Goal: Check status: Check status

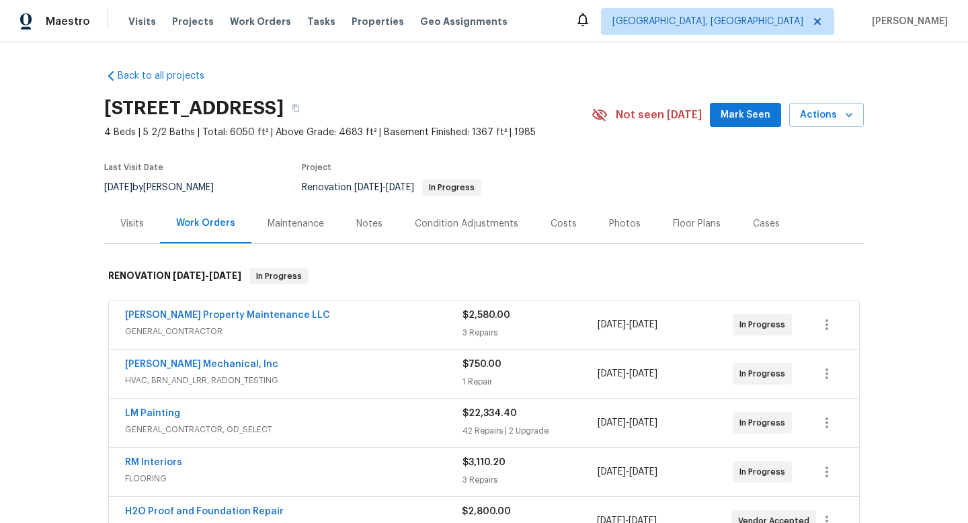
click at [300, 228] on div "Maintenance" at bounding box center [296, 223] width 56 height 13
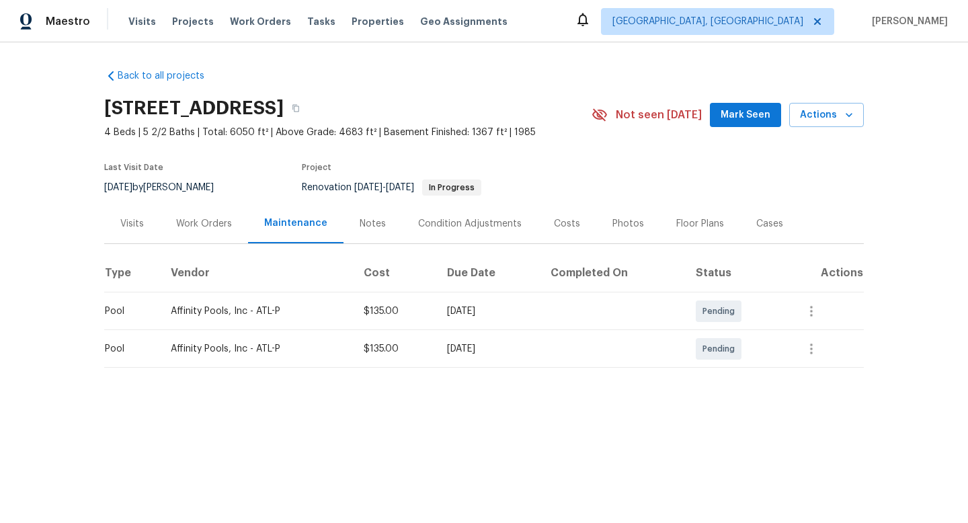
click at [366, 225] on div "Notes" at bounding box center [373, 223] width 26 height 13
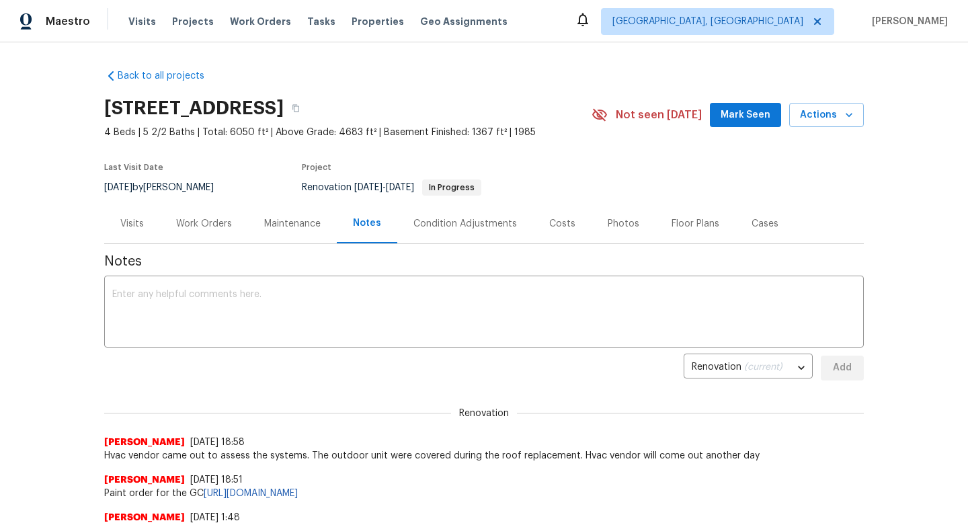
click at [470, 226] on div "Condition Adjustments" at bounding box center [465, 223] width 104 height 13
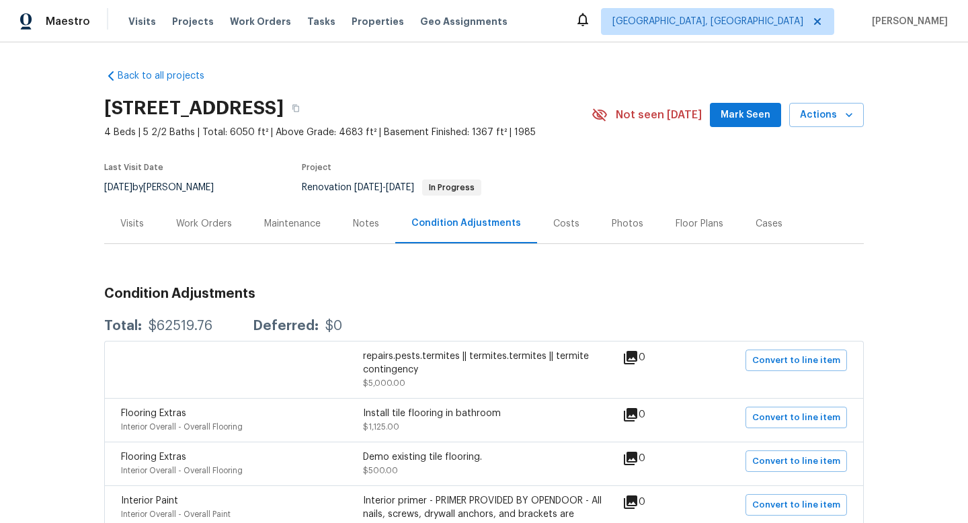
click at [132, 223] on div "Visits" at bounding box center [132, 223] width 24 height 13
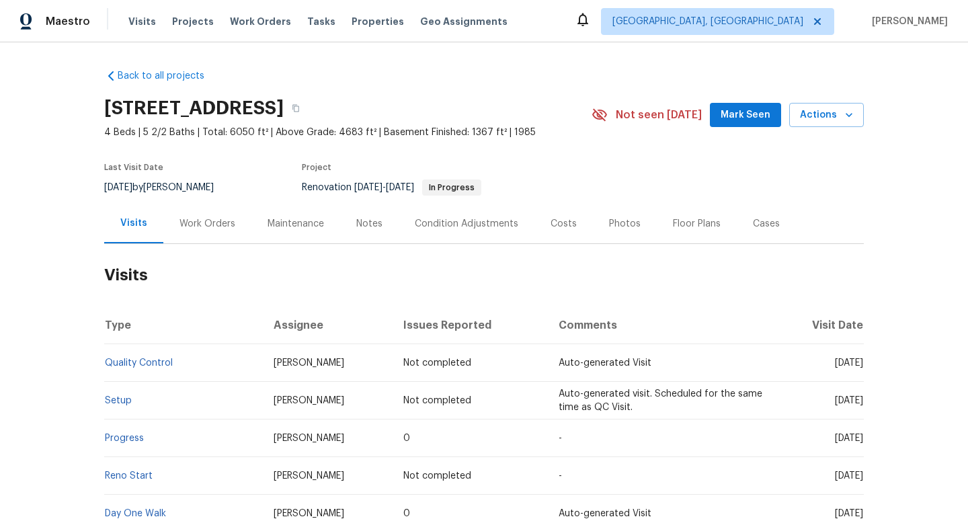
scroll to position [138, 0]
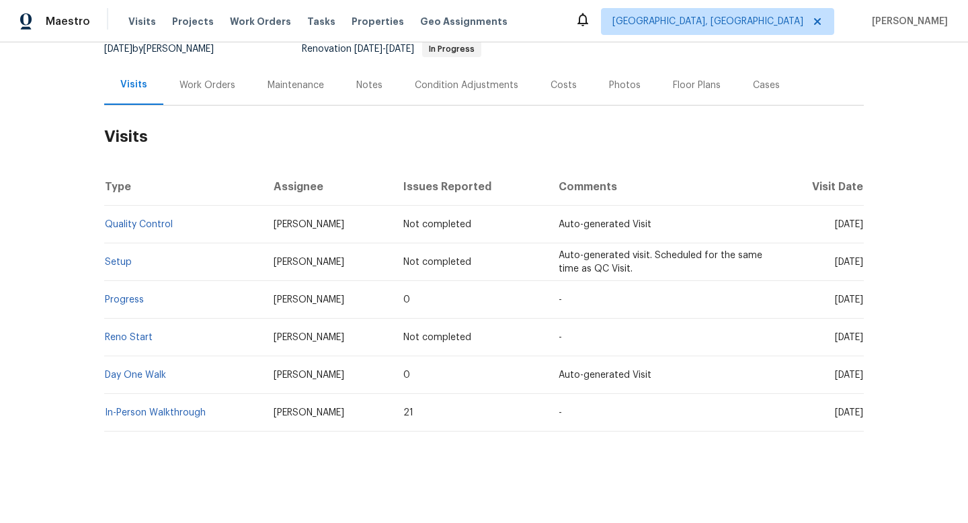
click at [206, 87] on div "Work Orders" at bounding box center [207, 85] width 56 height 13
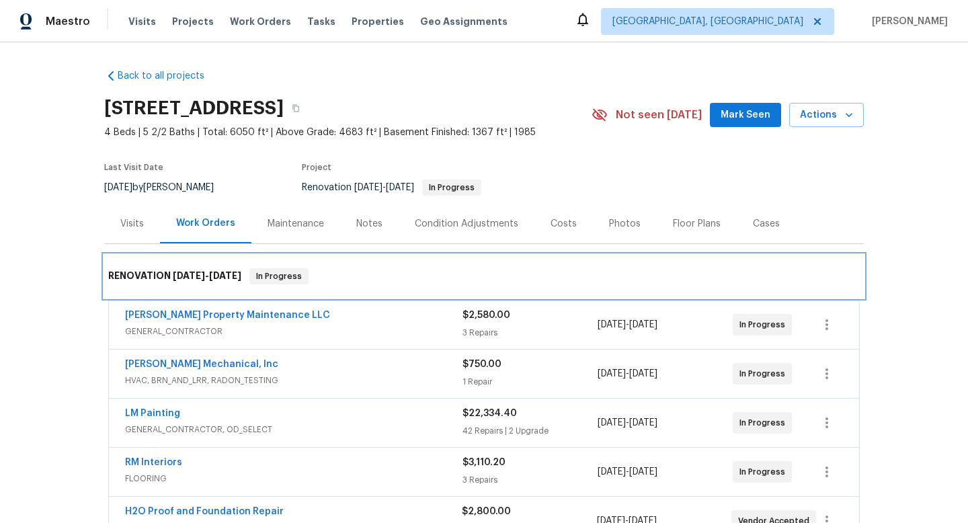
click at [360, 265] on div "RENOVATION 9/29/25 - 10/18/25 In Progress" at bounding box center [484, 276] width 760 height 43
